Goal: Information Seeking & Learning: Check status

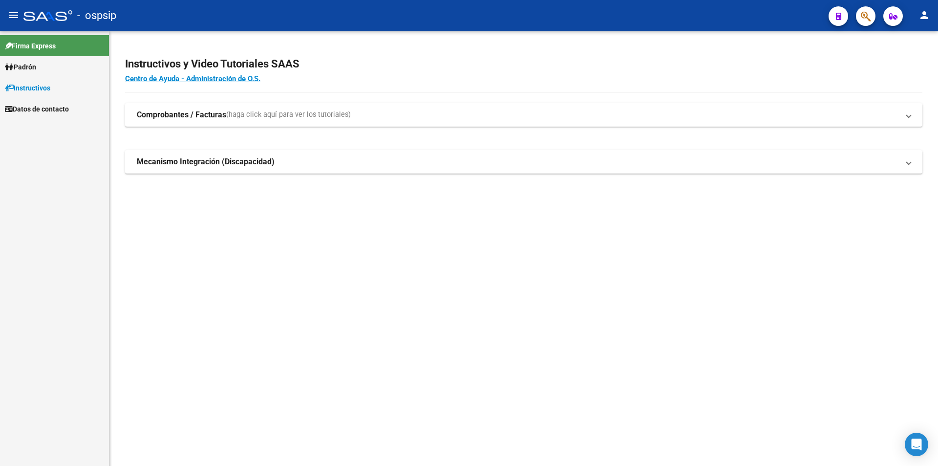
click at [41, 66] on link "Padrón" at bounding box center [54, 66] width 109 height 21
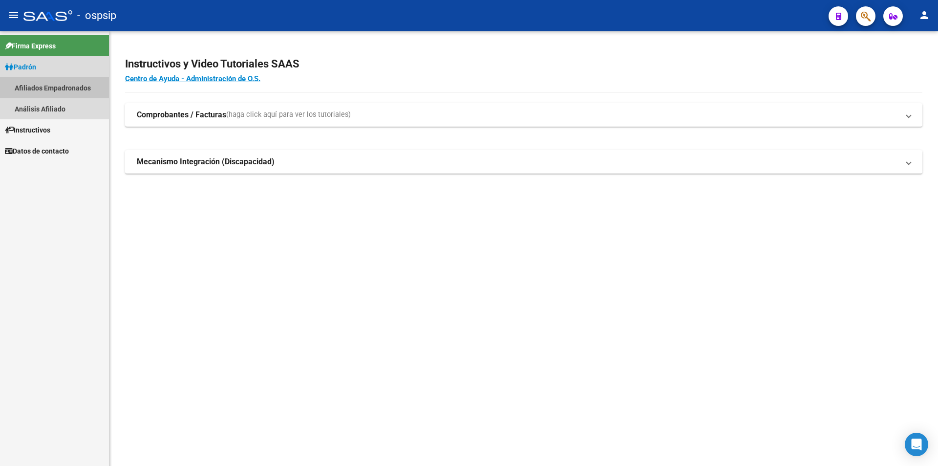
click at [44, 87] on link "Afiliados Empadronados" at bounding box center [54, 87] width 109 height 21
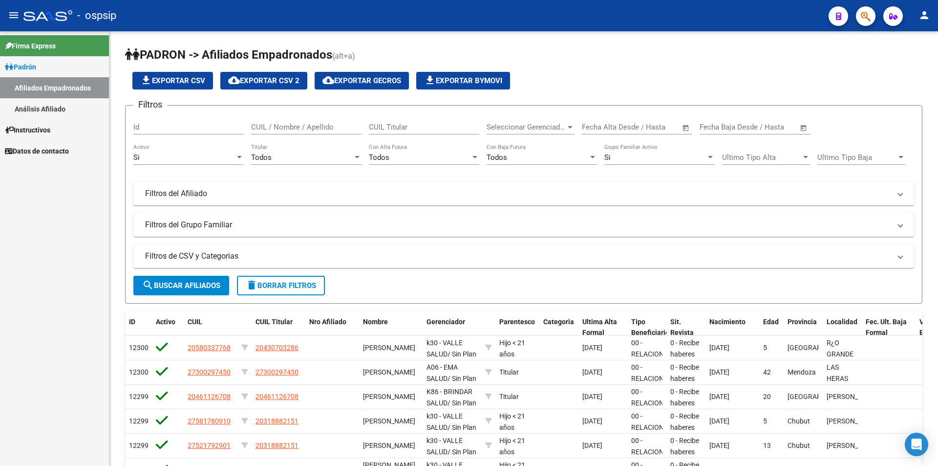
click at [39, 109] on link "Análisis Afiliado" at bounding box center [54, 108] width 109 height 21
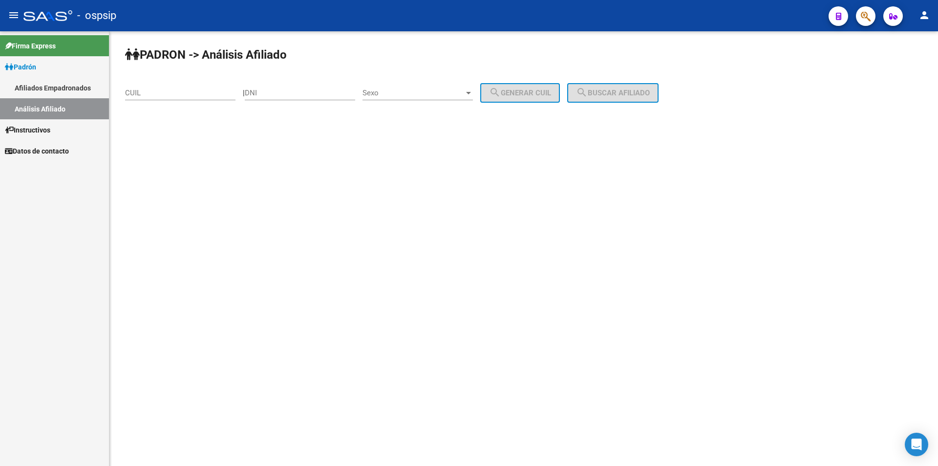
click at [167, 92] on input "CUIL" at bounding box center [180, 92] width 110 height 9
paste input "20-34348329-6"
type input "20-34348329-6"
click at [612, 89] on span "search Buscar afiliado" at bounding box center [613, 92] width 74 height 9
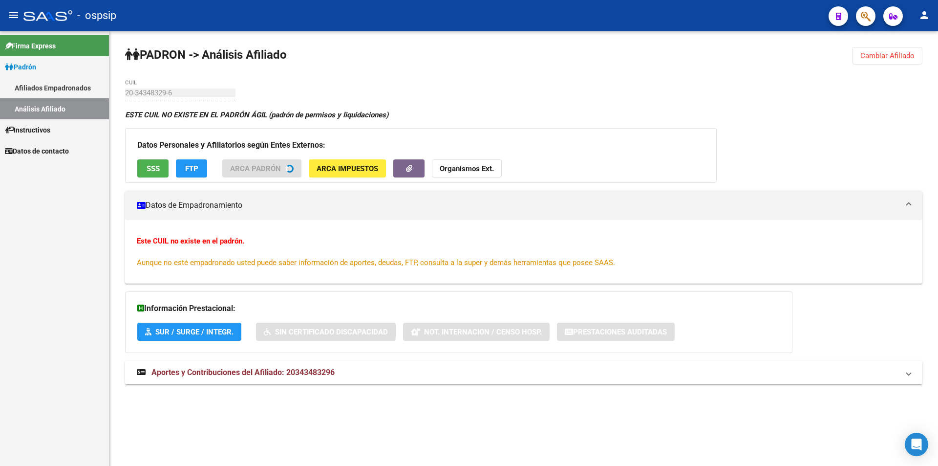
click at [156, 168] on span "SSS" at bounding box center [153, 168] width 13 height 9
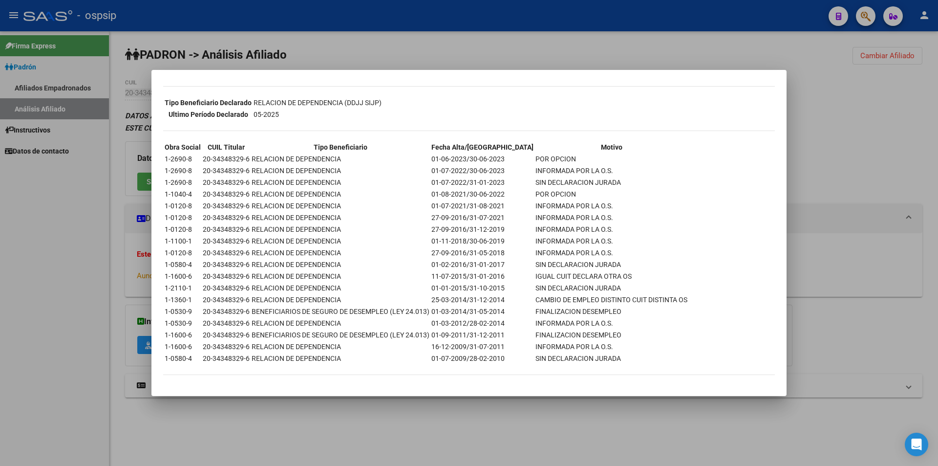
scroll to position [213, 0]
click at [426, 22] on div at bounding box center [469, 233] width 938 height 466
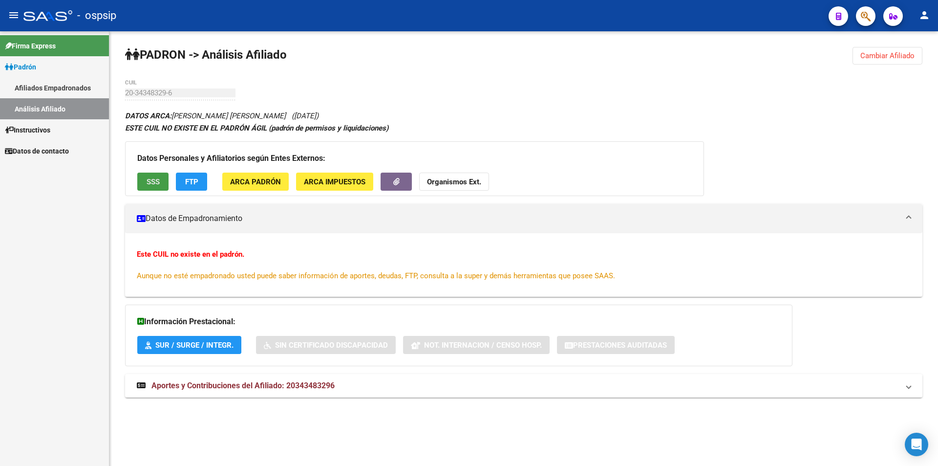
click at [145, 179] on button "SSS" at bounding box center [152, 181] width 31 height 18
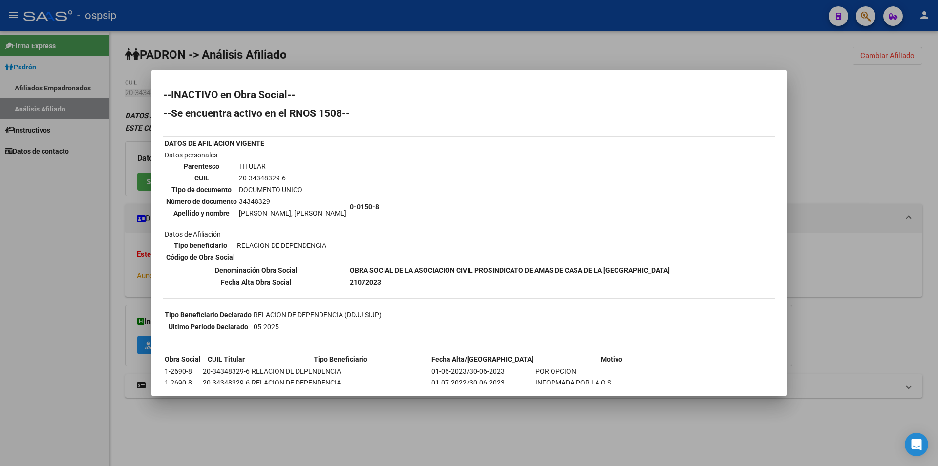
click at [66, 88] on div at bounding box center [469, 233] width 938 height 466
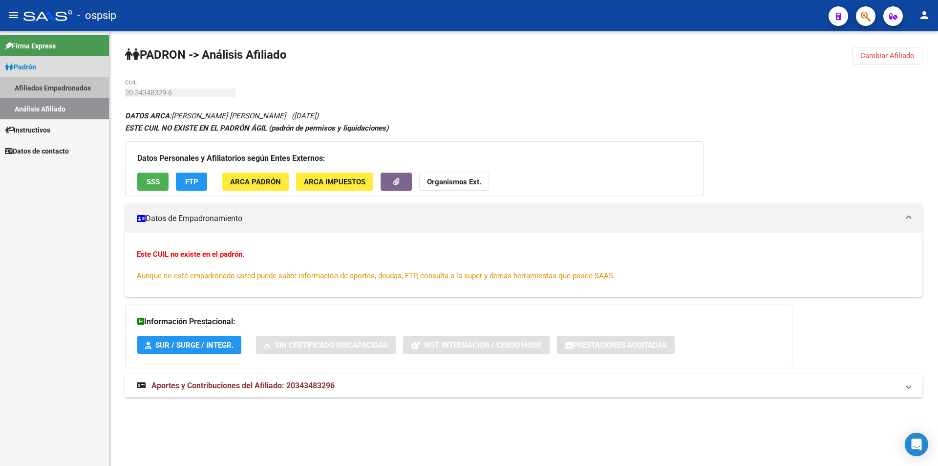
click at [65, 87] on link "Afiliados Empadronados" at bounding box center [54, 87] width 109 height 21
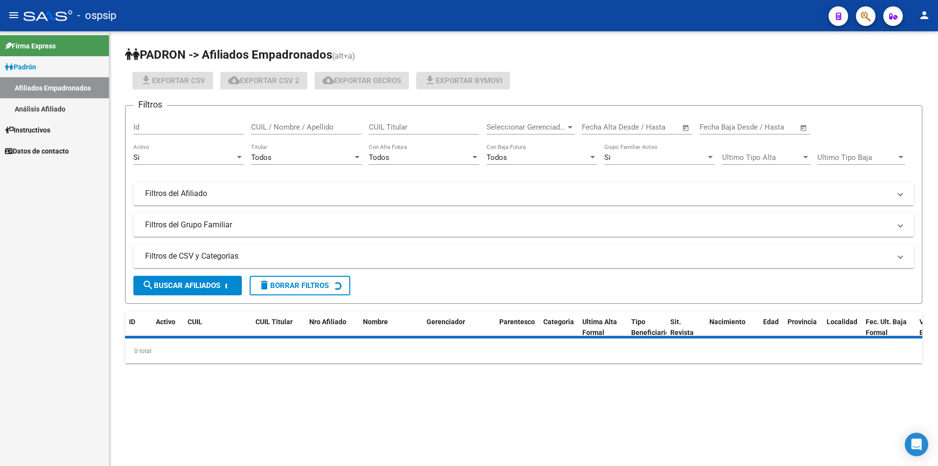
click at [54, 98] on link "Análisis Afiliado" at bounding box center [54, 108] width 109 height 21
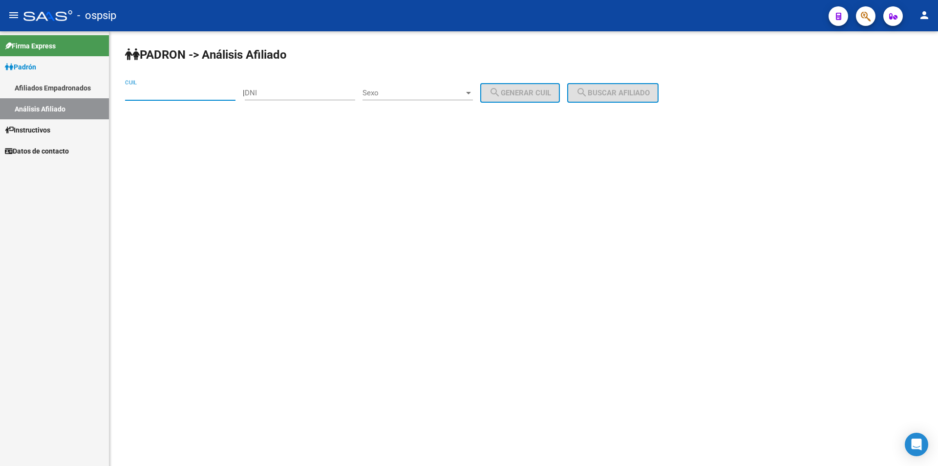
click at [161, 89] on input "CUIL" at bounding box center [180, 92] width 110 height 9
paste input "27-70447653-7"
type input "27-70447653-7"
click at [633, 86] on button "search Buscar afiliado" at bounding box center [612, 93] width 91 height 20
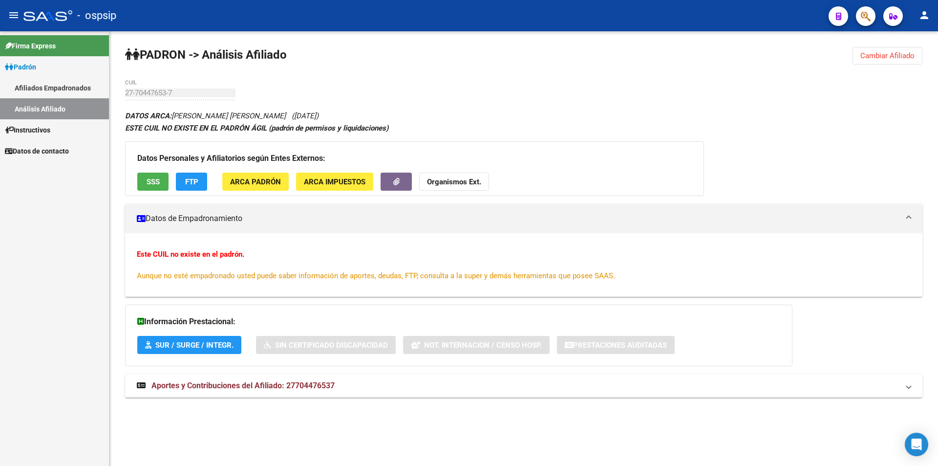
click at [147, 168] on div "Datos Personales y Afiliatorios según Entes Externos: SSS FTP ARCA Padrón ARCA …" at bounding box center [414, 168] width 579 height 55
click at [147, 179] on span "SSS" at bounding box center [153, 181] width 13 height 9
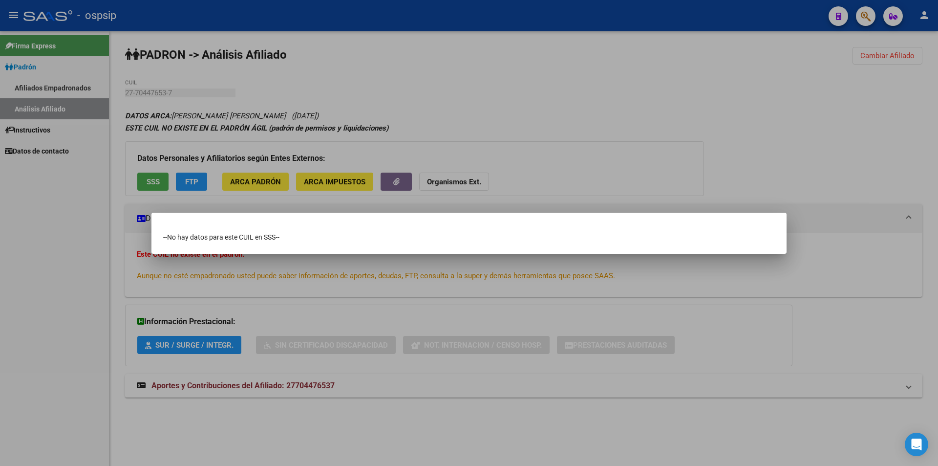
click at [489, 111] on div at bounding box center [469, 233] width 938 height 466
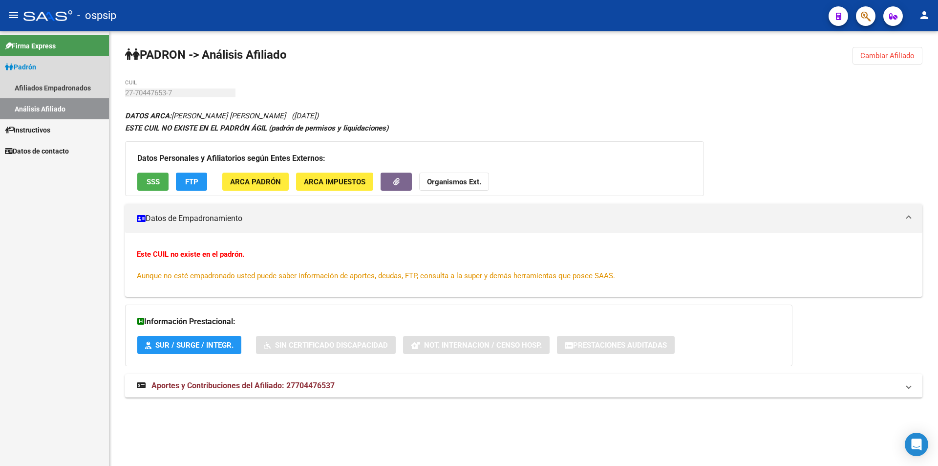
click at [56, 104] on link "Análisis Afiliado" at bounding box center [54, 108] width 109 height 21
click at [66, 88] on link "Afiliados Empadronados" at bounding box center [54, 87] width 109 height 21
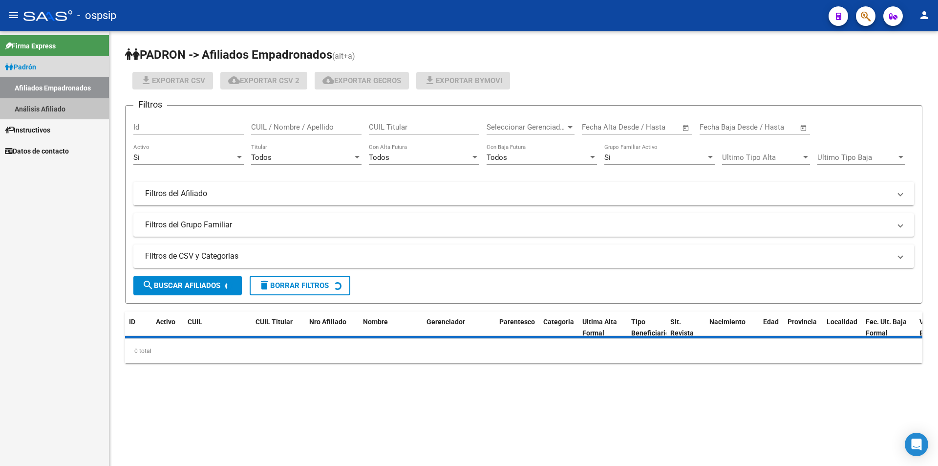
click at [63, 108] on link "Análisis Afiliado" at bounding box center [54, 108] width 109 height 21
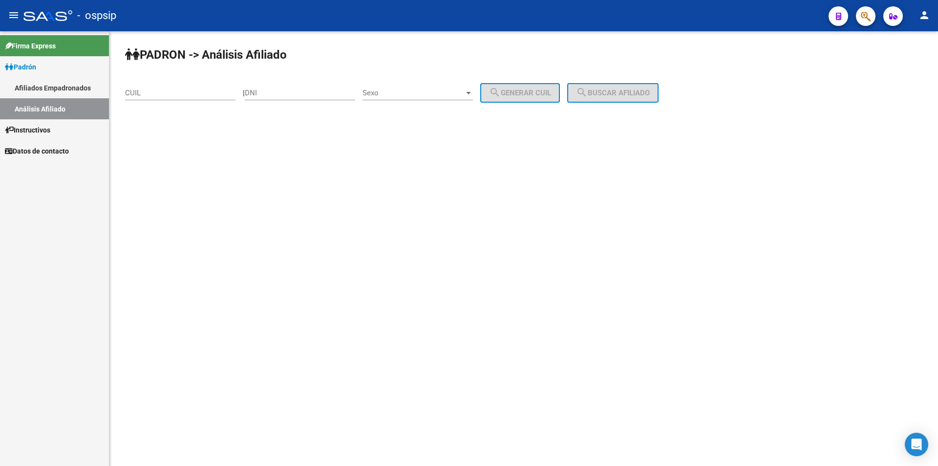
click at [295, 99] on div "DNI" at bounding box center [300, 89] width 110 height 21
paste input "45721288"
type input "45721288"
click at [464, 88] on span "Sexo" at bounding box center [414, 92] width 102 height 9
drag, startPoint x: 415, startPoint y: 93, endPoint x: 498, endPoint y: 93, distance: 83.1
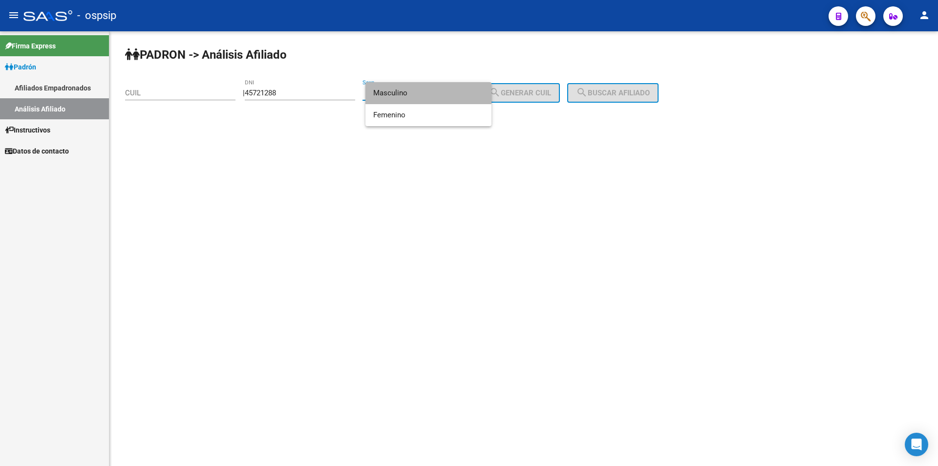
click at [415, 93] on span "Masculino" at bounding box center [428, 93] width 110 height 22
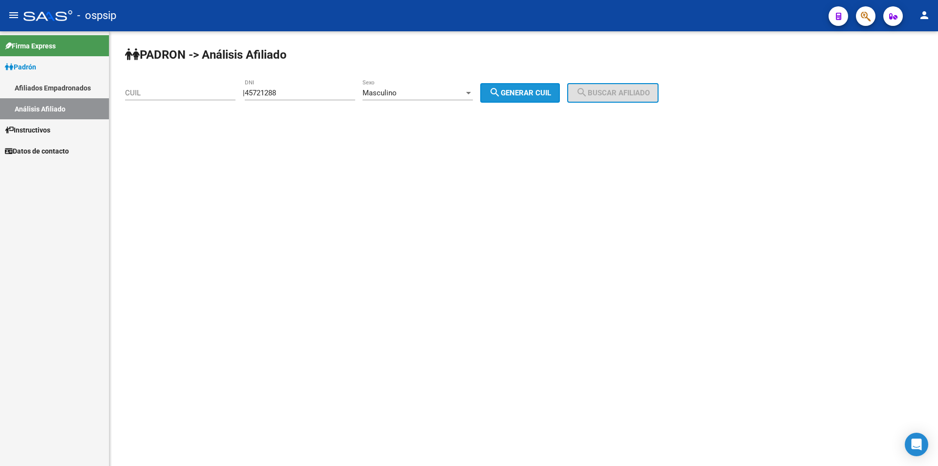
click at [528, 98] on button "search Generar CUIL" at bounding box center [520, 93] width 80 height 20
type input "20-45721288-8"
click at [620, 93] on span "search Buscar afiliado" at bounding box center [613, 92] width 74 height 9
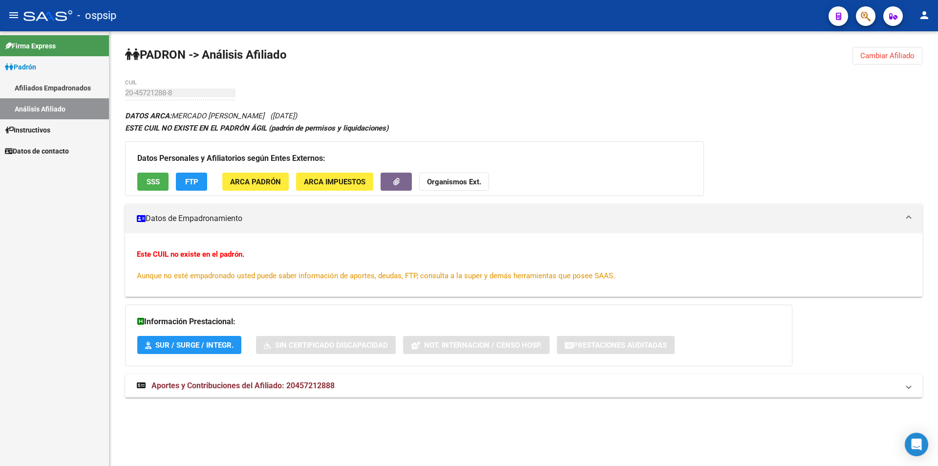
click at [157, 181] on span "SSS" at bounding box center [153, 181] width 13 height 9
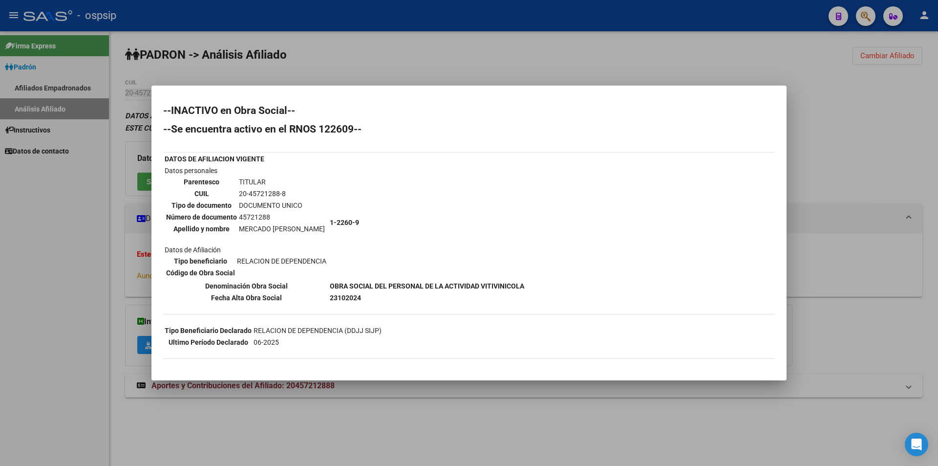
click at [379, 64] on div at bounding box center [469, 233] width 938 height 466
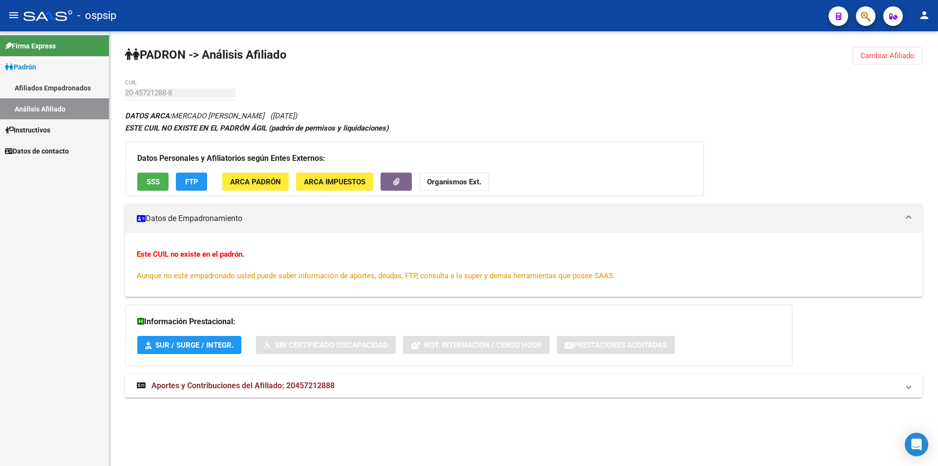
click at [58, 80] on link "Afiliados Empadronados" at bounding box center [54, 87] width 109 height 21
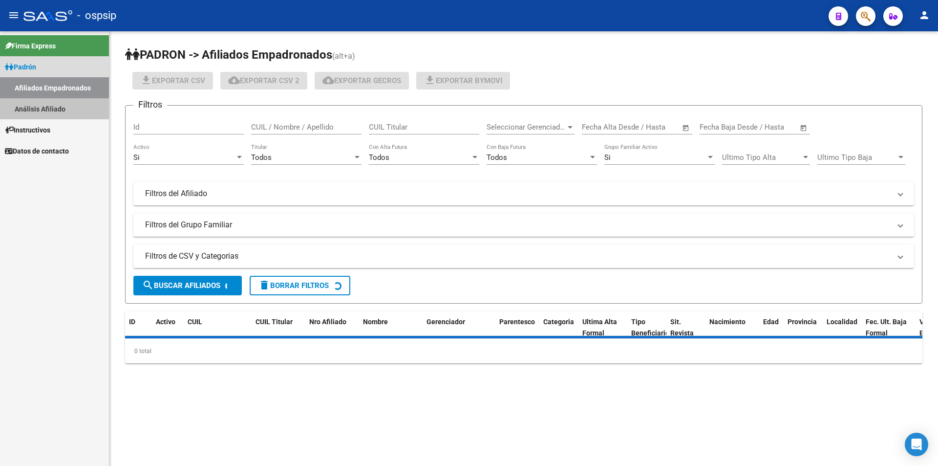
click at [54, 102] on link "Análisis Afiliado" at bounding box center [54, 108] width 109 height 21
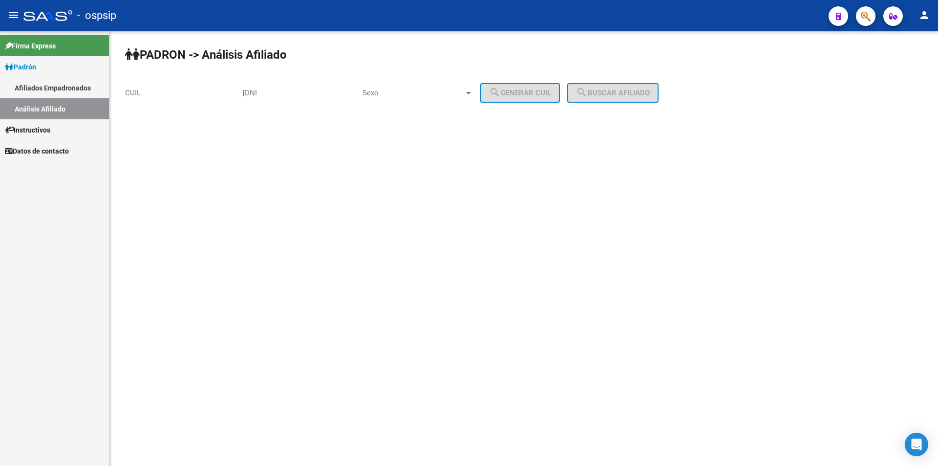
click at [143, 93] on input "CUIL" at bounding box center [180, 92] width 110 height 9
paste input "20-32731067-5"
type input "20-32731067-5"
click at [605, 89] on span "search Buscar afiliado" at bounding box center [613, 92] width 74 height 9
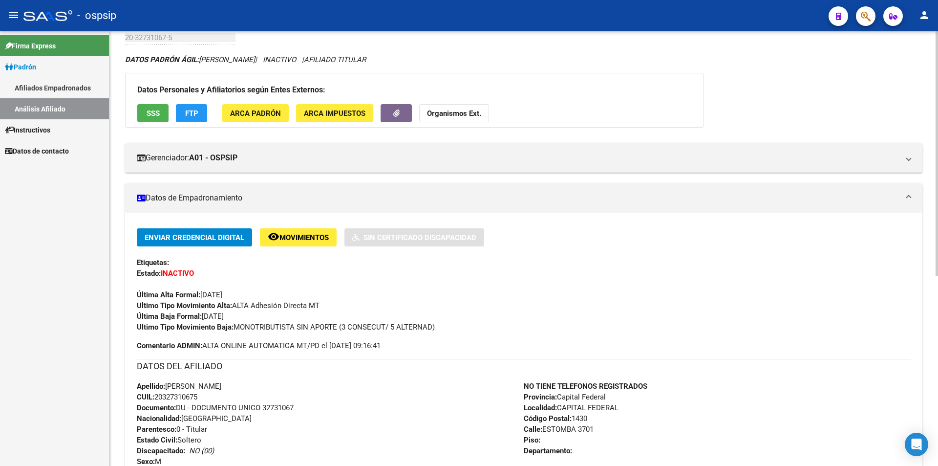
scroll to position [49, 0]
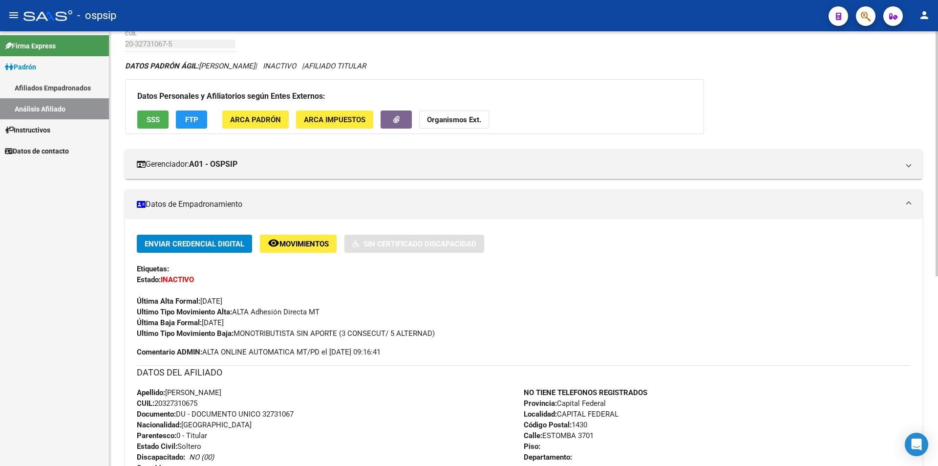
drag, startPoint x: 146, startPoint y: 108, endPoint x: 148, endPoint y: 121, distance: 12.8
click at [147, 118] on div "Datos Personales y Afiliatorios según Entes Externos: SSS FTP ARCA Padrón ARCA …" at bounding box center [414, 106] width 579 height 55
click at [148, 121] on span "SSS" at bounding box center [153, 119] width 13 height 9
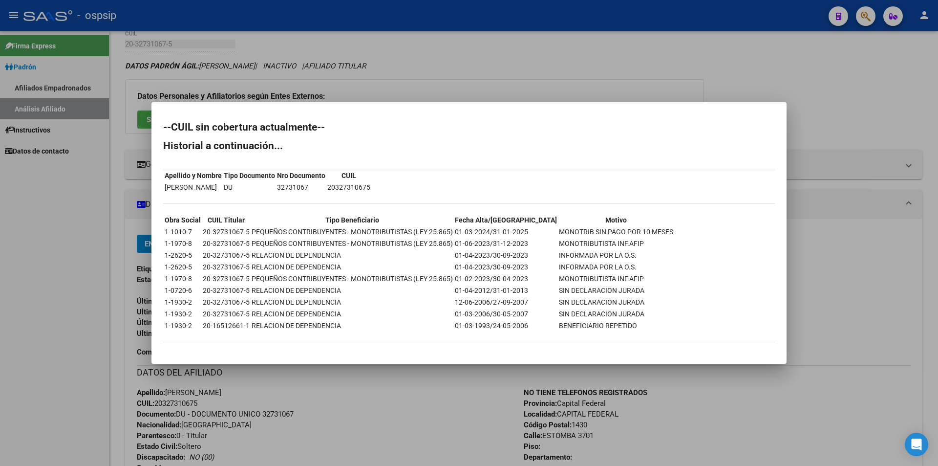
click at [484, 74] on div at bounding box center [469, 233] width 938 height 466
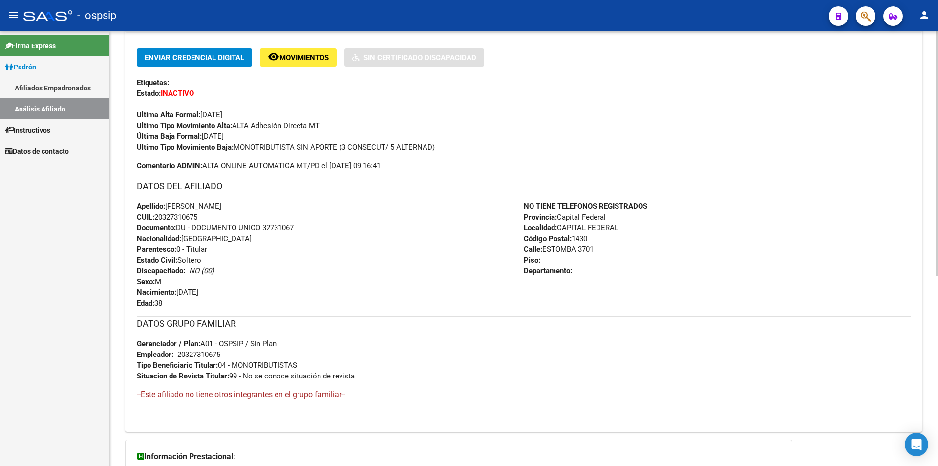
scroll to position [293, 0]
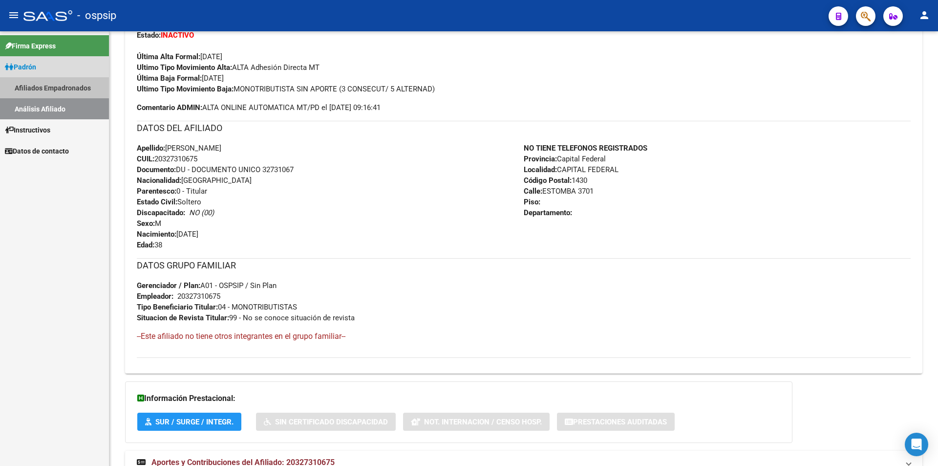
click at [47, 86] on link "Afiliados Empadronados" at bounding box center [54, 87] width 109 height 21
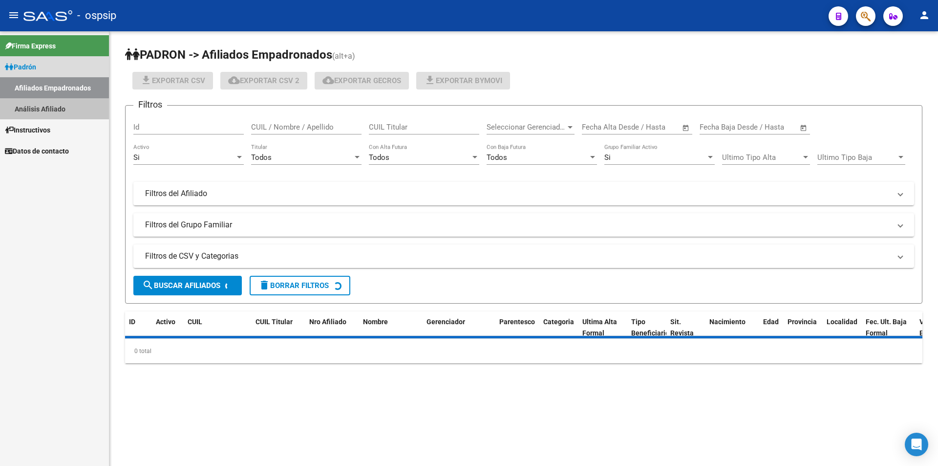
click at [39, 110] on link "Análisis Afiliado" at bounding box center [54, 108] width 109 height 21
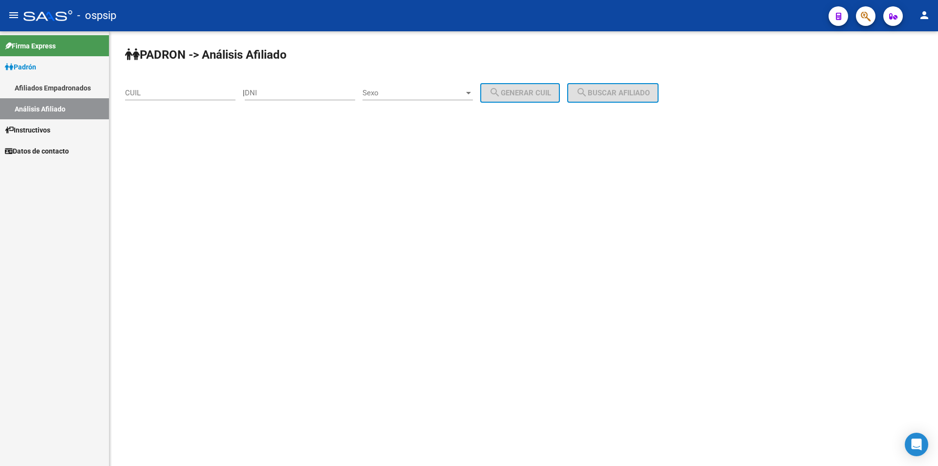
click at [168, 87] on div "CUIL" at bounding box center [180, 89] width 110 height 21
click at [161, 92] on input "CUIL" at bounding box center [180, 92] width 110 height 9
paste input "20-41197506-2"
type input "20-41197506-2"
click at [608, 95] on span "search Buscar afiliado" at bounding box center [613, 92] width 74 height 9
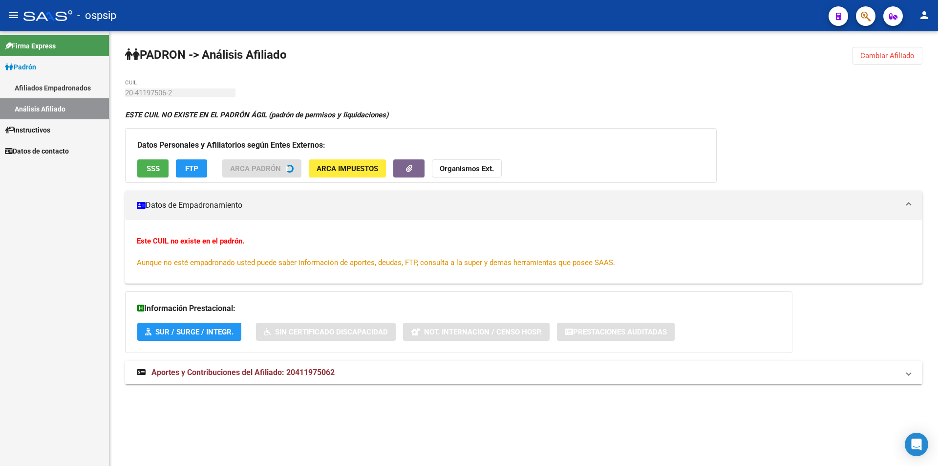
click at [156, 174] on button "SSS" at bounding box center [152, 168] width 31 height 18
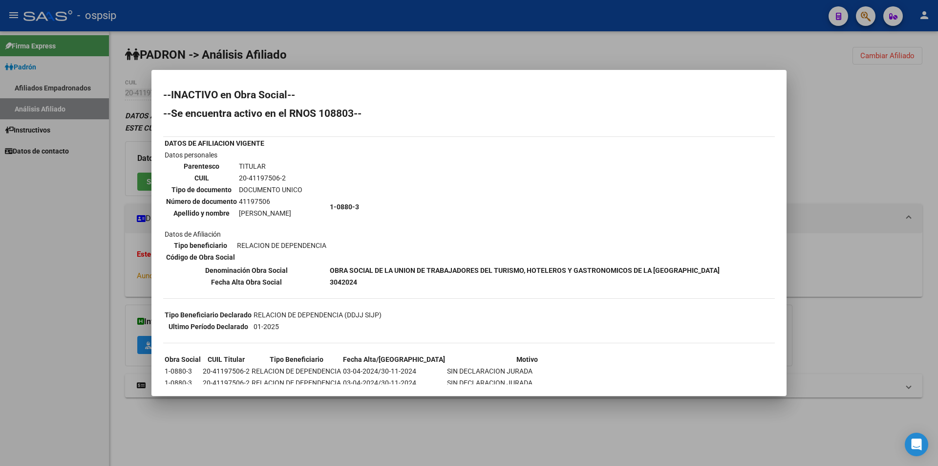
click at [388, 41] on div at bounding box center [469, 233] width 938 height 466
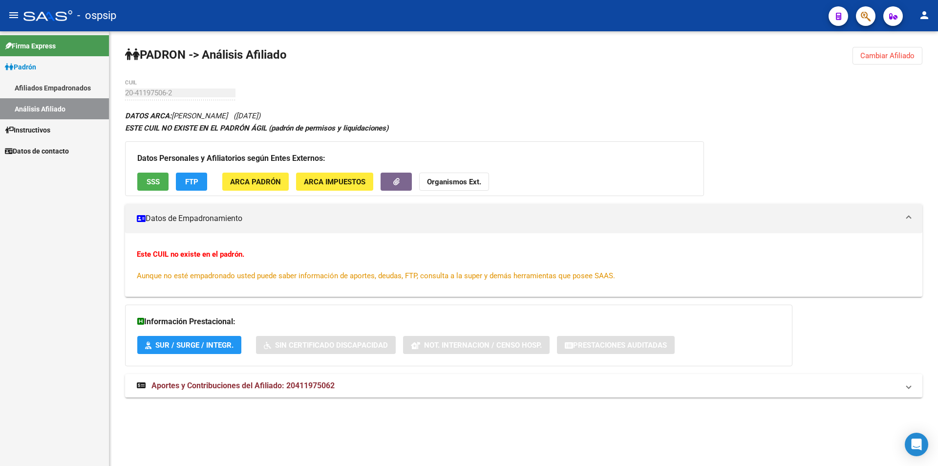
click at [52, 90] on link "Afiliados Empadronados" at bounding box center [54, 87] width 109 height 21
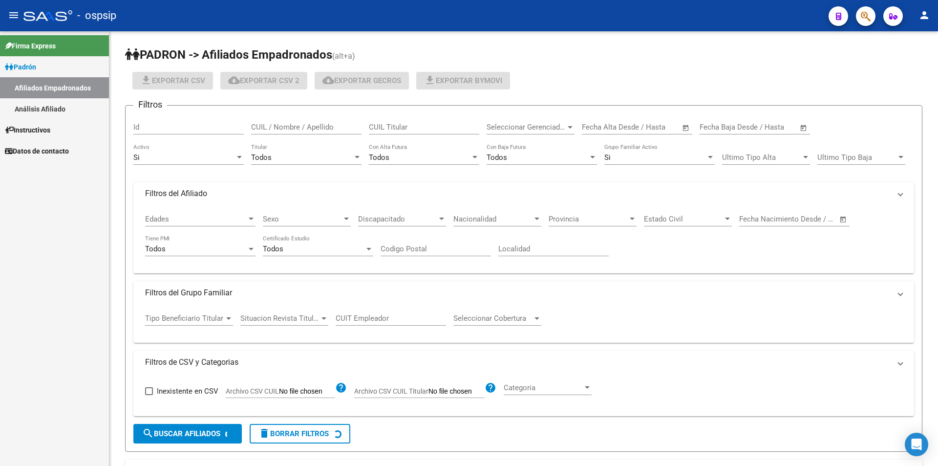
click at [51, 96] on link "Afiliados Empadronados" at bounding box center [54, 87] width 109 height 21
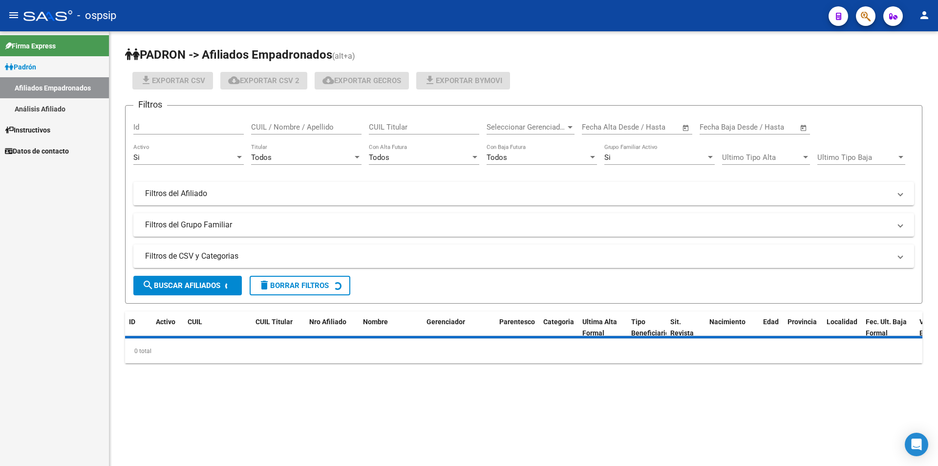
click at [91, 102] on link "Análisis Afiliado" at bounding box center [54, 108] width 109 height 21
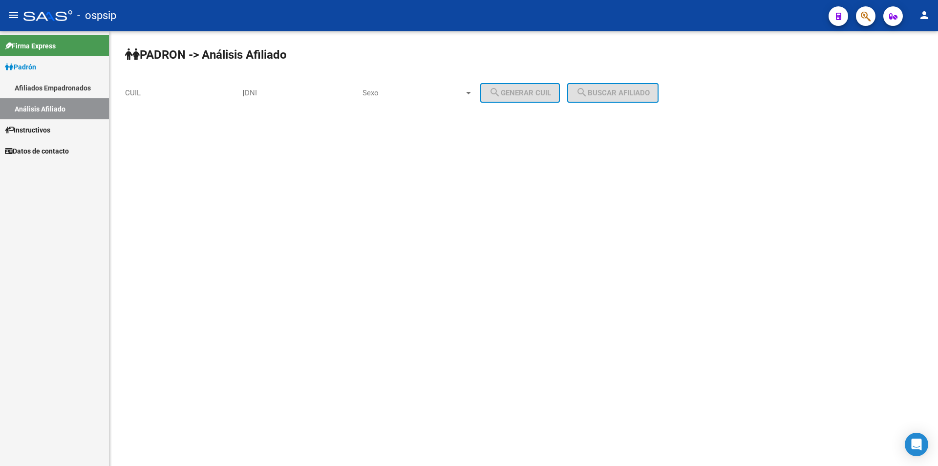
click at [158, 94] on input "CUIL" at bounding box center [180, 92] width 110 height 9
paste input "20-41197506-2"
type input "20-41197506-2"
click at [588, 92] on mat-icon "search" at bounding box center [582, 92] width 12 height 12
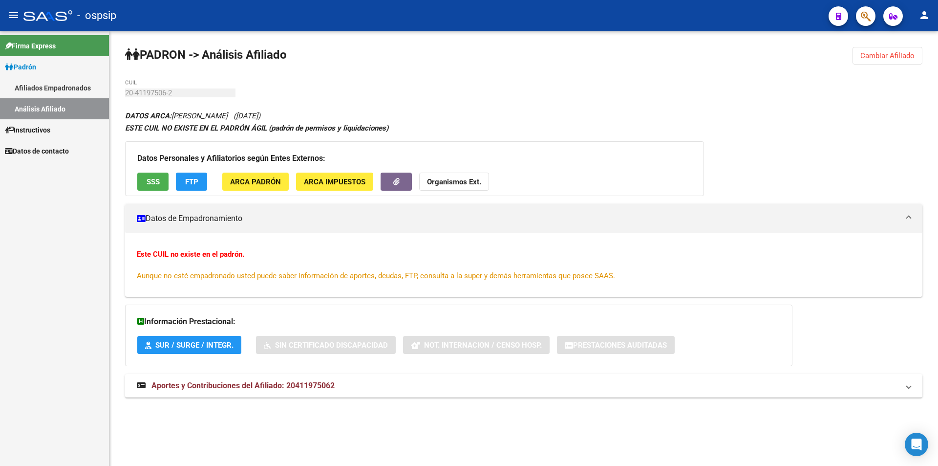
click at [154, 169] on div "Datos Personales y Afiliatorios según Entes Externos: SSS FTP ARCA Padrón ARCA …" at bounding box center [414, 168] width 579 height 55
click at [154, 184] on span "SSS" at bounding box center [153, 181] width 13 height 9
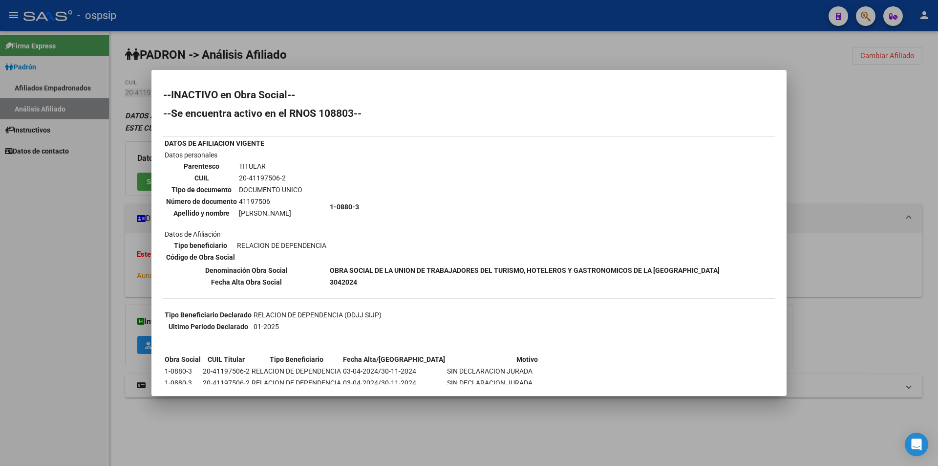
click at [62, 91] on div at bounding box center [469, 233] width 938 height 466
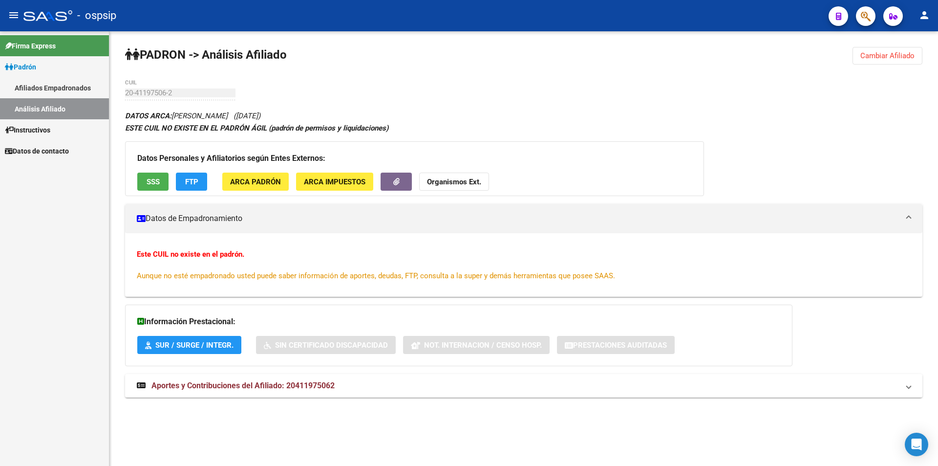
click at [58, 83] on link "Afiliados Empadronados" at bounding box center [54, 87] width 109 height 21
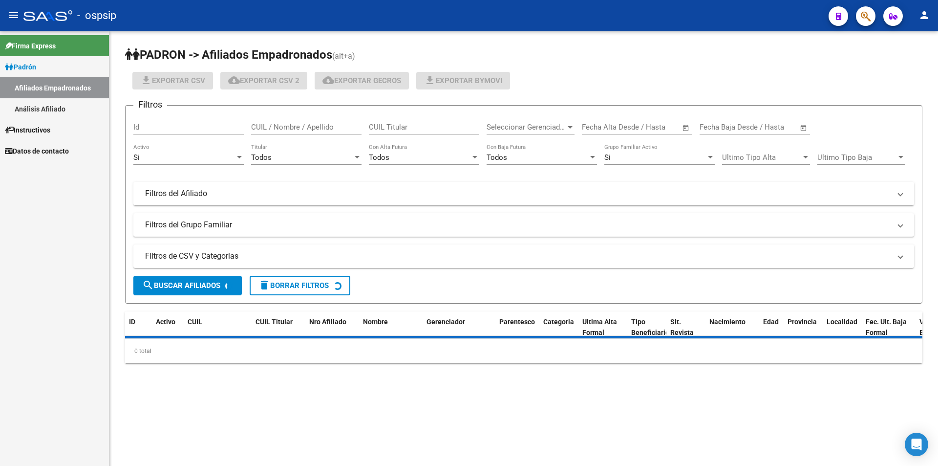
click at [58, 97] on link "Afiliados Empadronados" at bounding box center [54, 87] width 109 height 21
click at [38, 112] on link "Análisis Afiliado" at bounding box center [54, 108] width 109 height 21
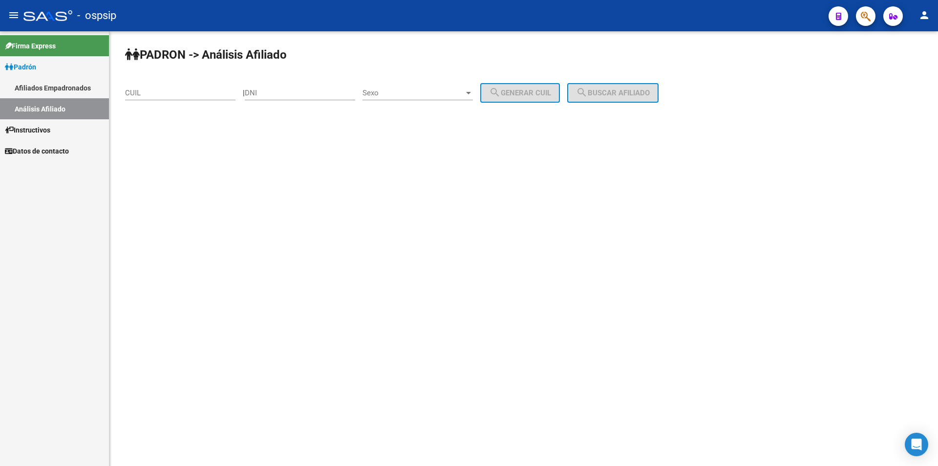
click at [309, 93] on input "DNI" at bounding box center [300, 92] width 110 height 9
paste input "19028399"
type input "19028399"
click at [418, 97] on span "Sexo" at bounding box center [414, 92] width 102 height 9
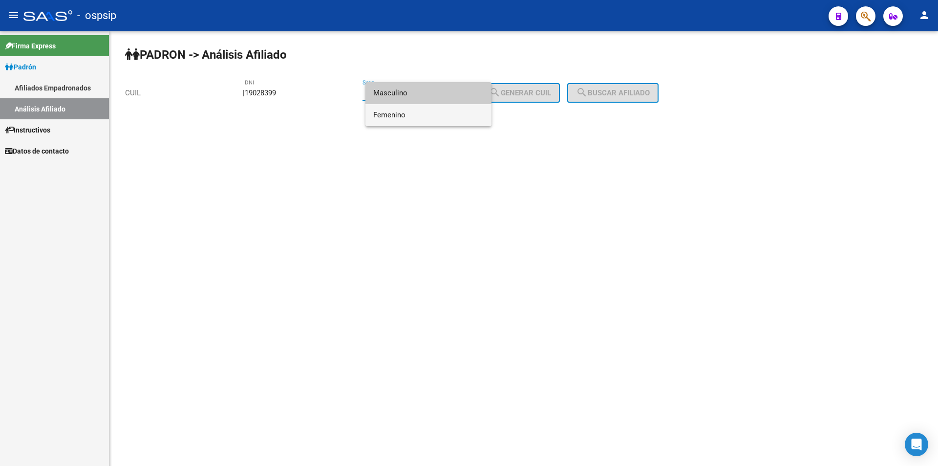
click at [424, 112] on span "Femenino" at bounding box center [428, 115] width 110 height 22
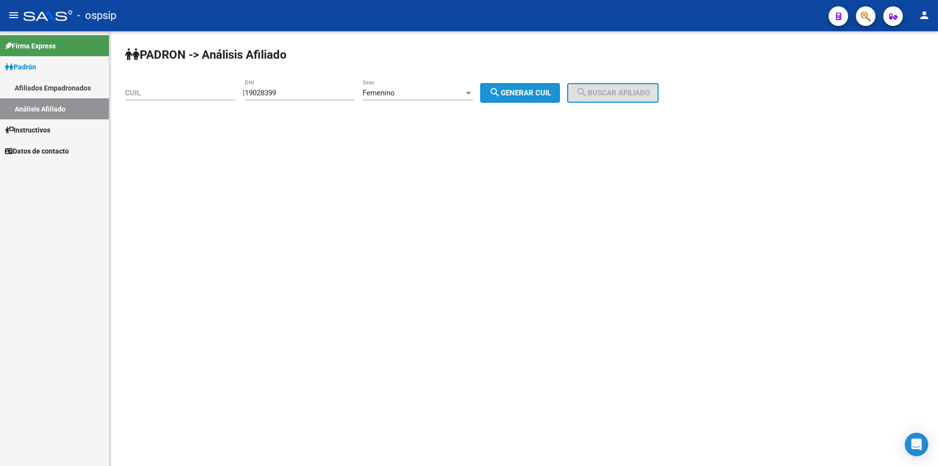
click at [501, 98] on mat-icon "search" at bounding box center [495, 92] width 12 height 12
type input "27-19028399-8"
click at [612, 90] on span "search Buscar afiliado" at bounding box center [613, 92] width 74 height 9
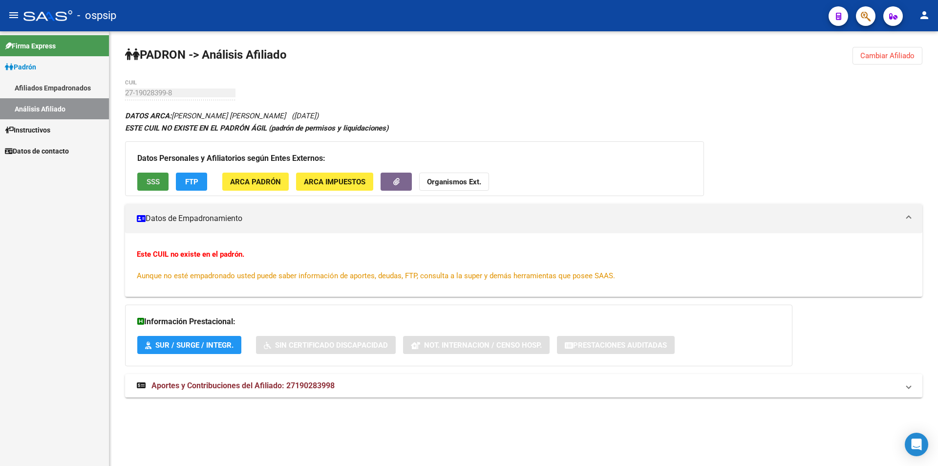
click at [151, 172] on button "SSS" at bounding box center [152, 181] width 31 height 18
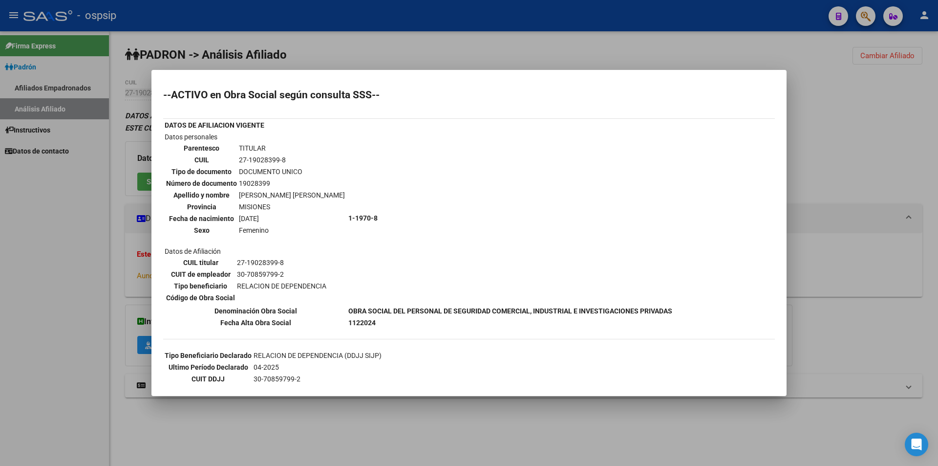
click at [370, 413] on div at bounding box center [469, 233] width 938 height 466
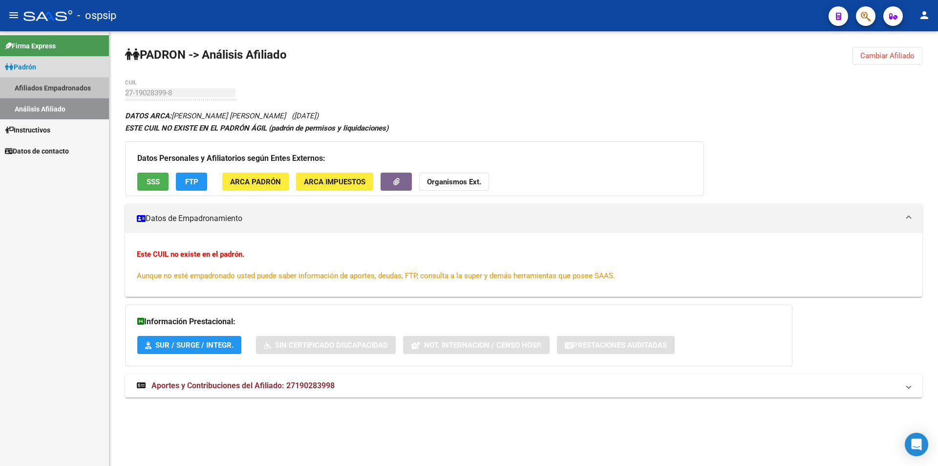
click at [62, 96] on link "Afiliados Empadronados" at bounding box center [54, 87] width 109 height 21
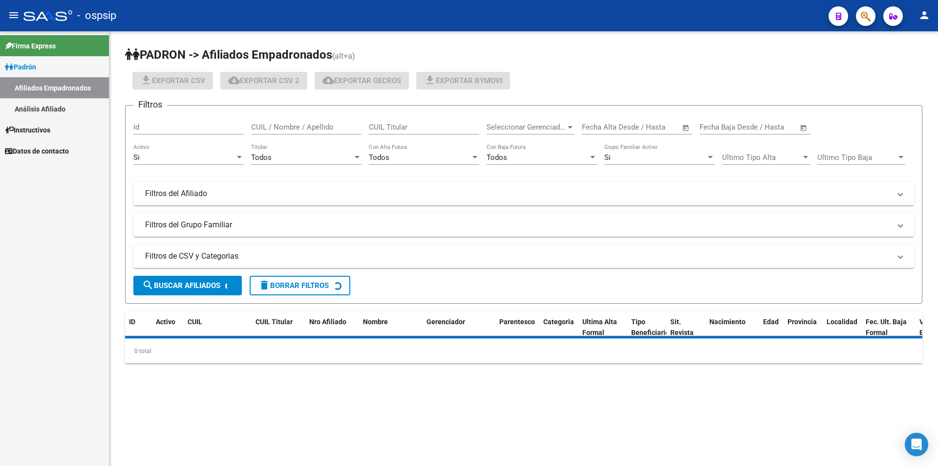
click at [59, 108] on link "Análisis Afiliado" at bounding box center [54, 108] width 109 height 21
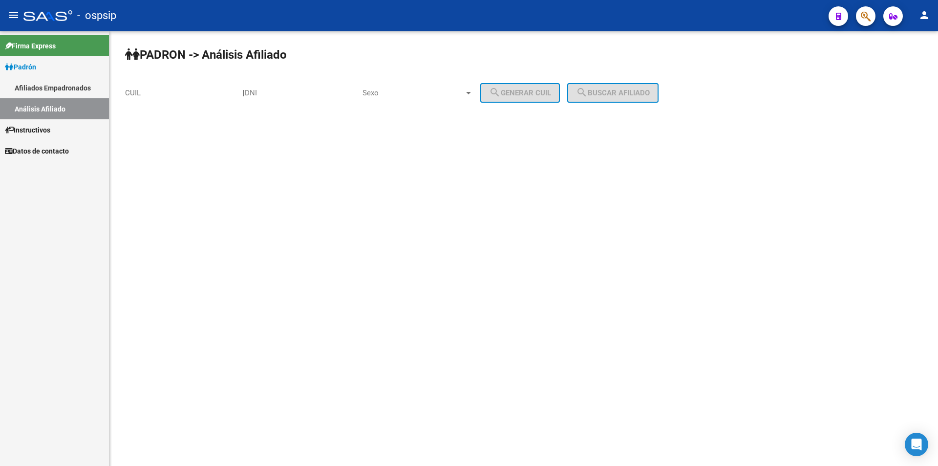
click at [280, 93] on input "DNI" at bounding box center [300, 92] width 110 height 9
paste input "16411949"
type input "16411949"
click at [396, 94] on span "Sexo" at bounding box center [414, 92] width 102 height 9
click at [410, 99] on span "Masculino" at bounding box center [428, 93] width 110 height 22
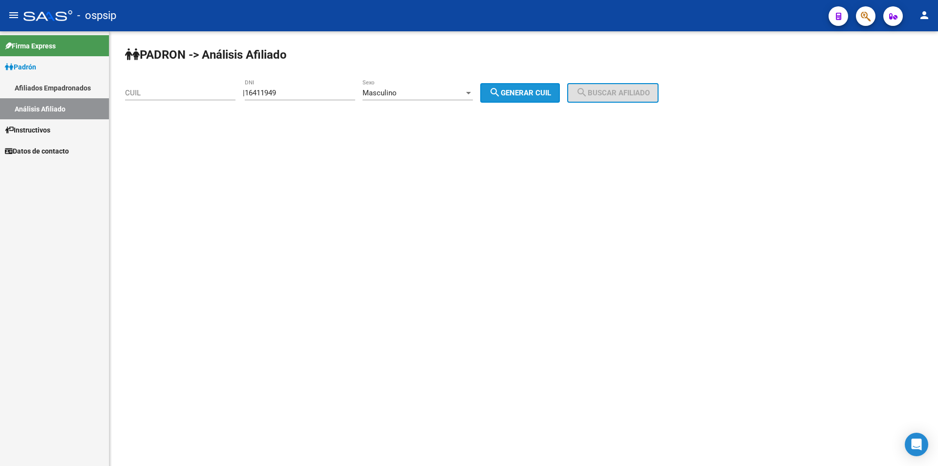
click at [552, 100] on button "search Generar CUIL" at bounding box center [520, 93] width 80 height 20
type input "20-16411949-2"
click at [604, 91] on span "search Buscar afiliado" at bounding box center [613, 92] width 74 height 9
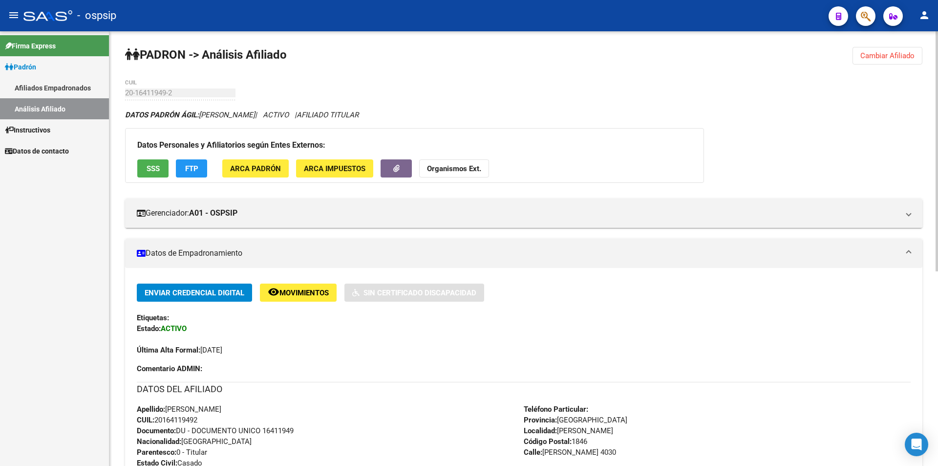
click at [938, 162] on div at bounding box center [937, 151] width 2 height 240
click at [283, 292] on span "Movimientos" at bounding box center [303, 292] width 49 height 9
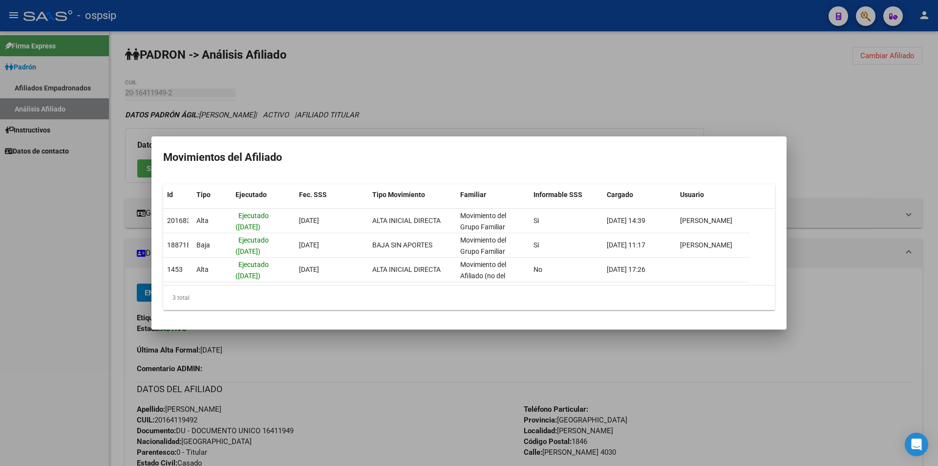
click at [662, 115] on div at bounding box center [469, 233] width 938 height 466
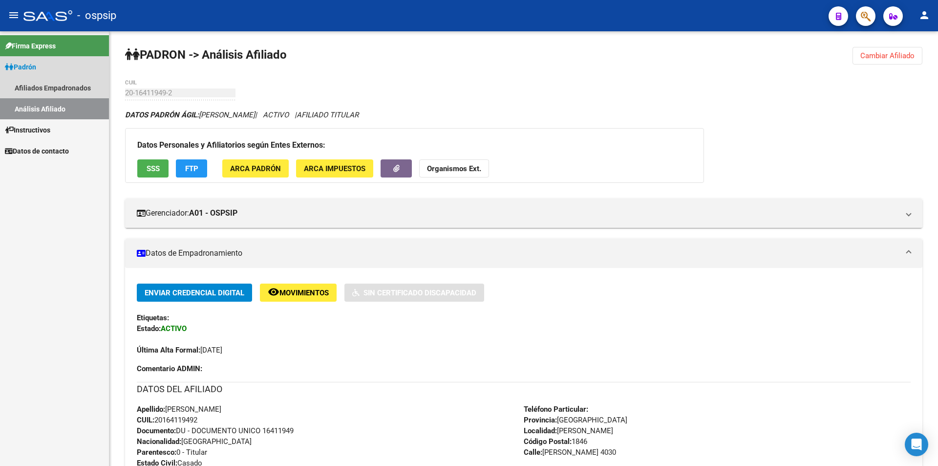
click at [57, 104] on link "Análisis Afiliado" at bounding box center [54, 108] width 109 height 21
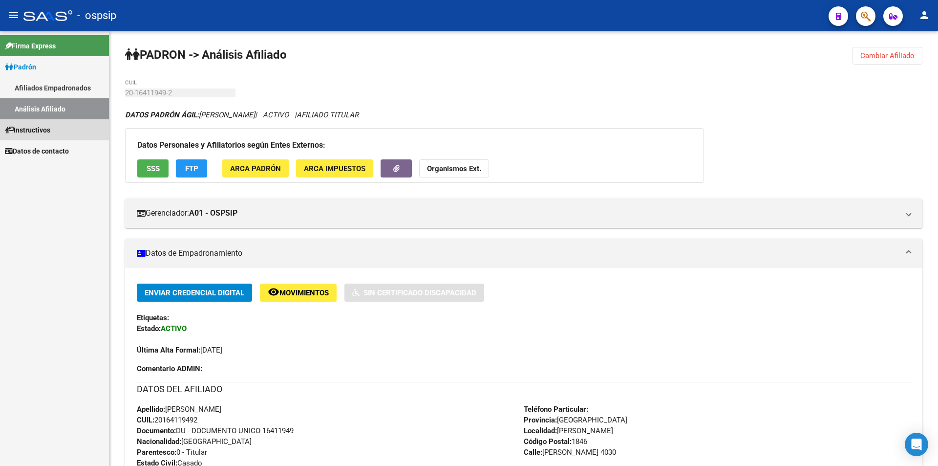
click at [58, 124] on link "Instructivos" at bounding box center [54, 129] width 109 height 21
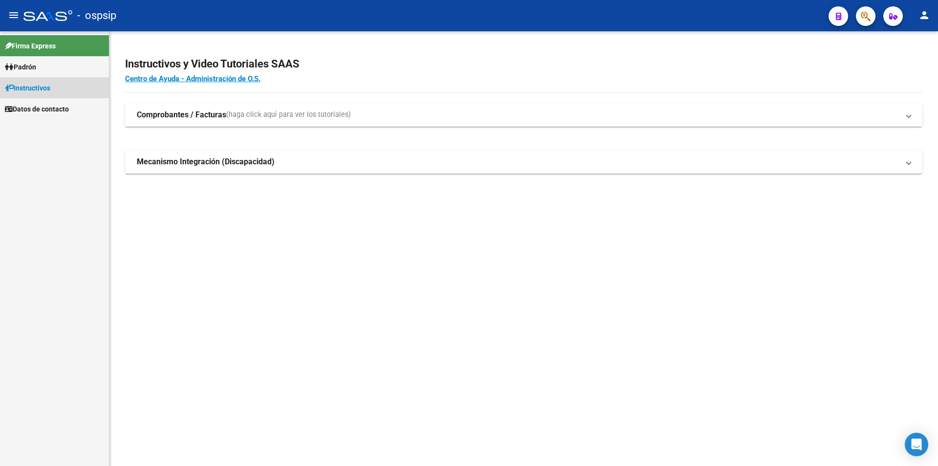
click at [58, 98] on link "Instructivos" at bounding box center [54, 87] width 109 height 21
click at [61, 83] on link "Instructivos" at bounding box center [54, 87] width 109 height 21
click at [58, 75] on link "Padrón" at bounding box center [54, 66] width 109 height 21
click at [63, 107] on link "Análisis Afiliado" at bounding box center [54, 108] width 109 height 21
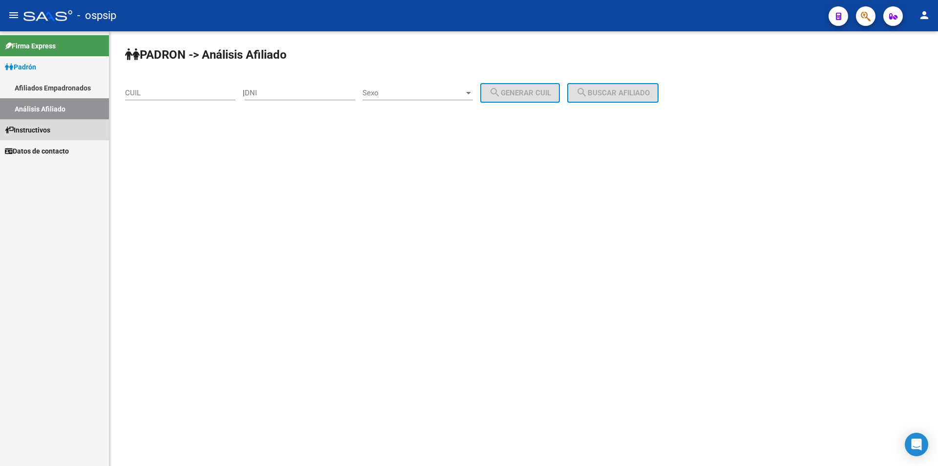
click at [49, 125] on span "Instructivos" at bounding box center [27, 130] width 45 height 11
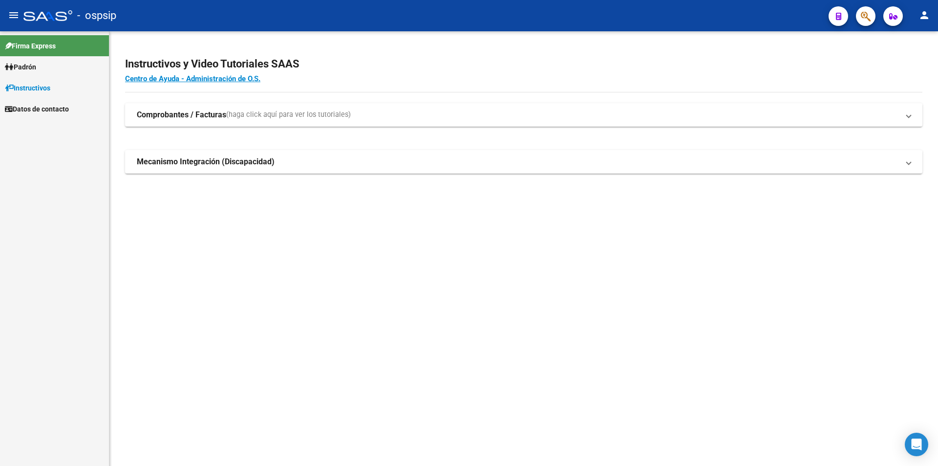
click at [69, 66] on link "Padrón" at bounding box center [54, 66] width 109 height 21
click at [61, 105] on link "Análisis Afiliado" at bounding box center [54, 108] width 109 height 21
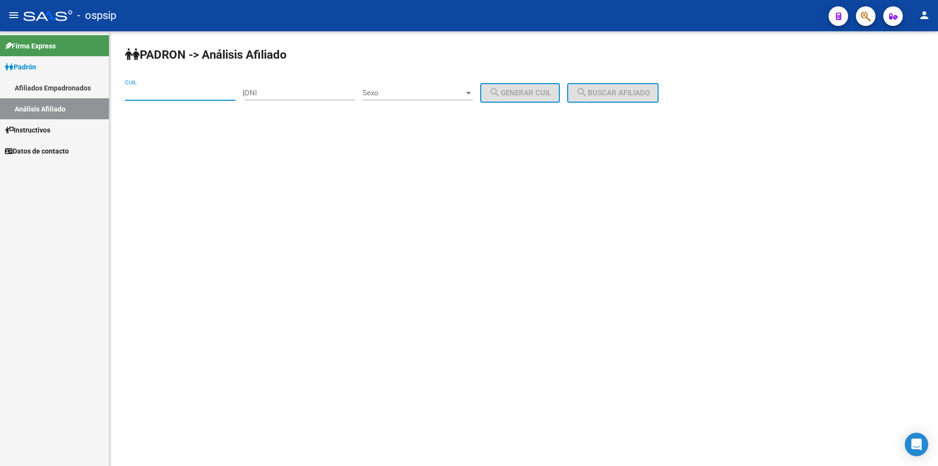
click at [167, 90] on input "CUIL" at bounding box center [180, 92] width 110 height 9
paste input "27-18198893-8"
type input "27-18198893-8"
click at [624, 92] on span "search Buscar afiliado" at bounding box center [613, 92] width 74 height 9
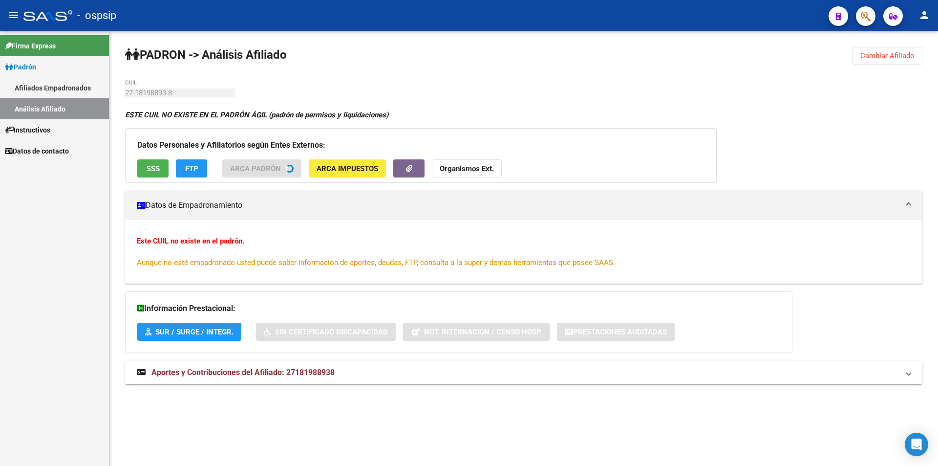
click at [159, 169] on span "SSS" at bounding box center [153, 168] width 13 height 9
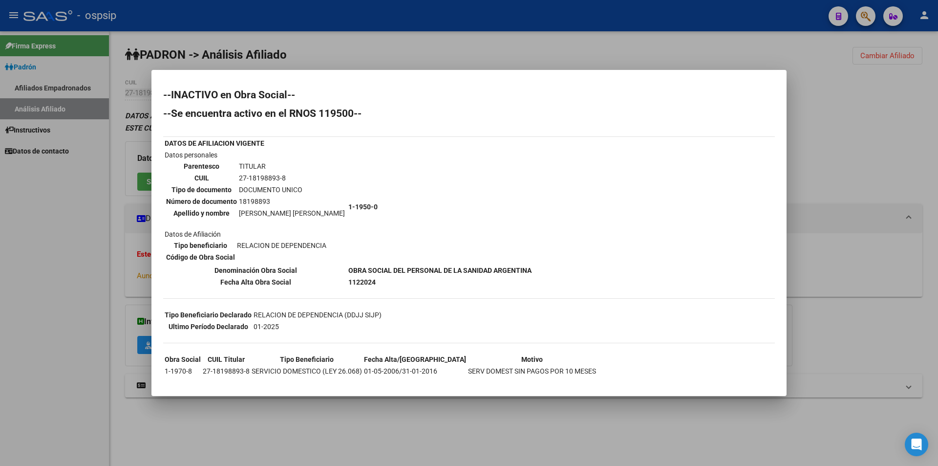
drag, startPoint x: 93, startPoint y: 179, endPoint x: 64, endPoint y: 124, distance: 62.1
click at [90, 173] on div at bounding box center [469, 233] width 938 height 466
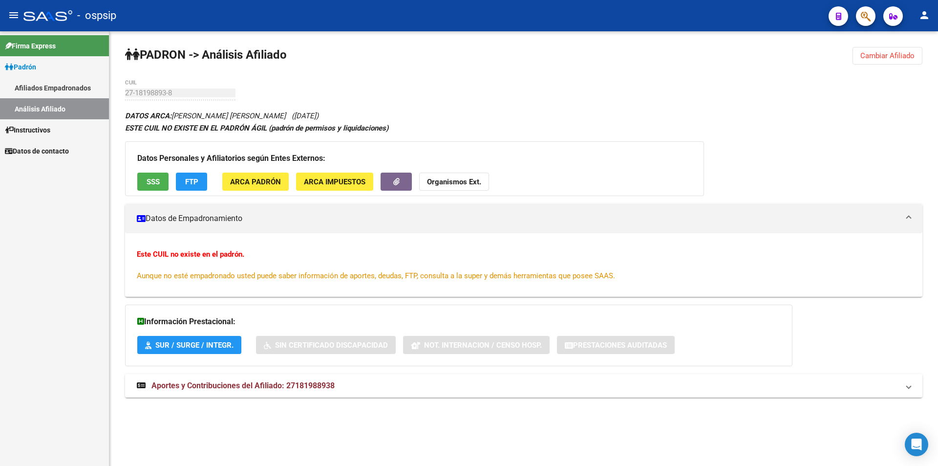
click at [47, 93] on link "Afiliados Empadronados" at bounding box center [54, 87] width 109 height 21
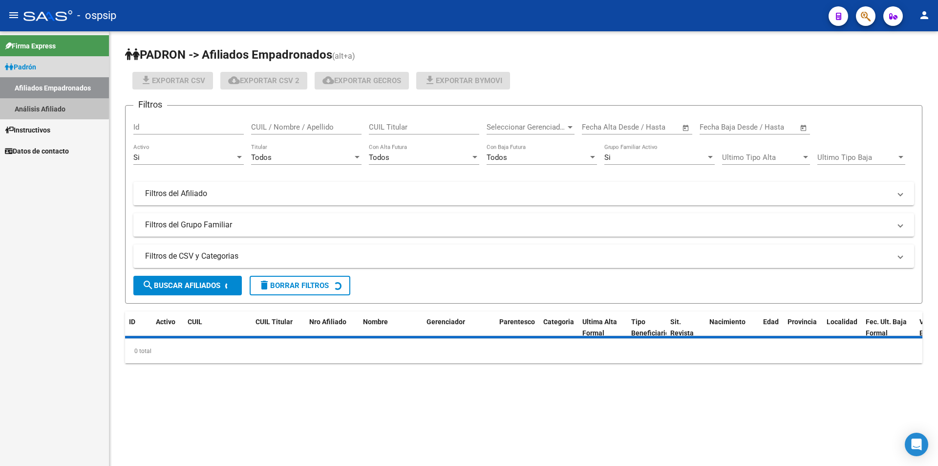
click at [51, 107] on link "Análisis Afiliado" at bounding box center [54, 108] width 109 height 21
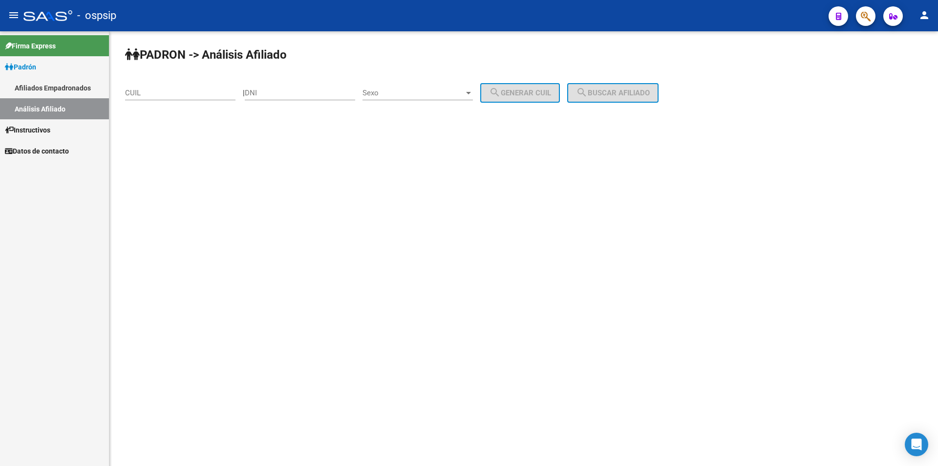
drag, startPoint x: 294, startPoint y: 100, endPoint x: 292, endPoint y: 93, distance: 7.3
click at [294, 98] on div "DNI" at bounding box center [300, 89] width 110 height 21
click at [292, 93] on input "DNI" at bounding box center [300, 92] width 110 height 9
paste input "96271163"
type input "96271163"
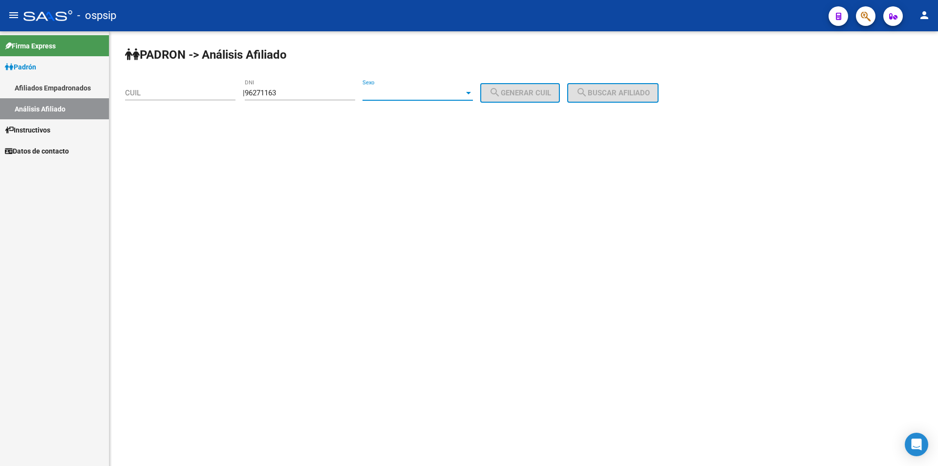
click at [464, 93] on span "Sexo" at bounding box center [414, 92] width 102 height 9
click at [429, 96] on span "Masculino" at bounding box center [428, 93] width 110 height 22
click at [549, 94] on span "search Generar CUIL" at bounding box center [520, 92] width 62 height 9
type input "20-96271163-5"
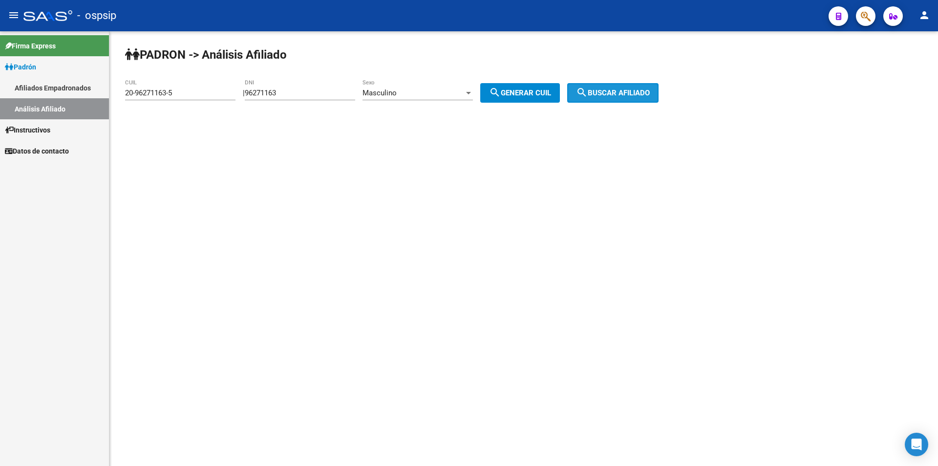
click at [640, 88] on button "search Buscar afiliado" at bounding box center [612, 93] width 91 height 20
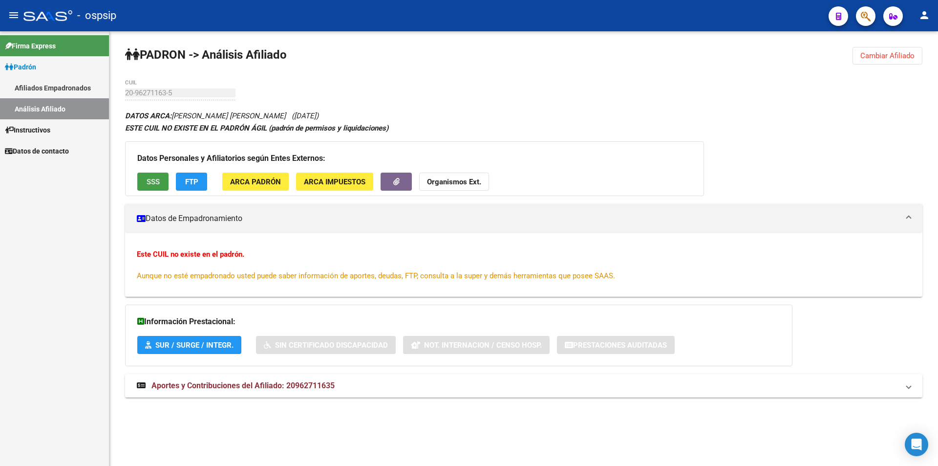
click at [154, 175] on button "SSS" at bounding box center [152, 181] width 31 height 18
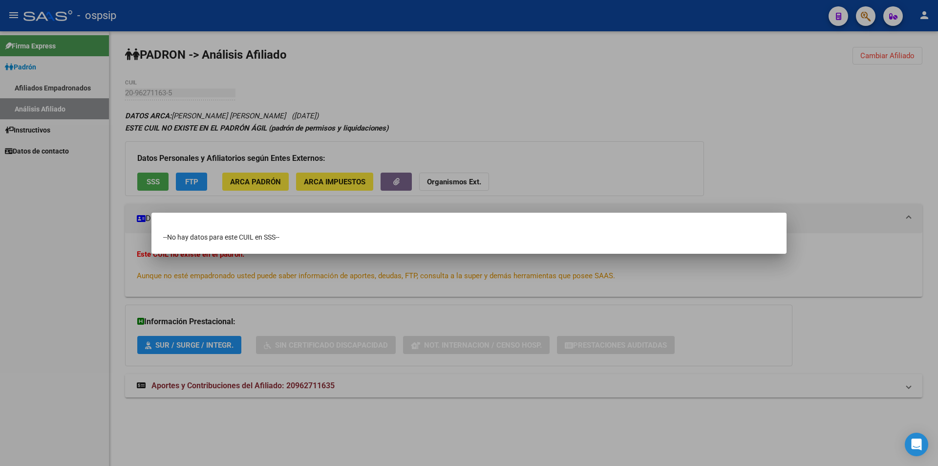
click at [659, 107] on div at bounding box center [469, 233] width 938 height 466
